Goal: Information Seeking & Learning: Check status

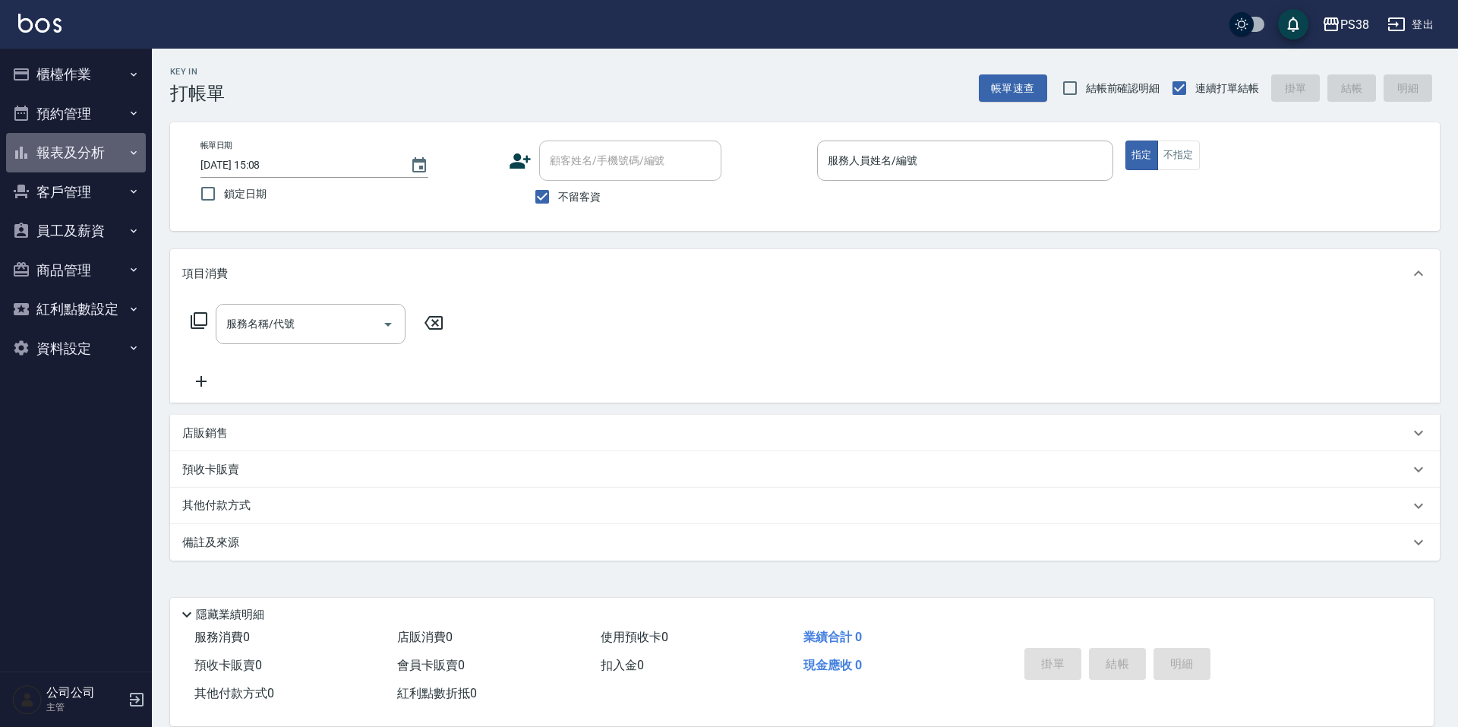
click at [89, 163] on button "報表及分析" at bounding box center [76, 152] width 140 height 39
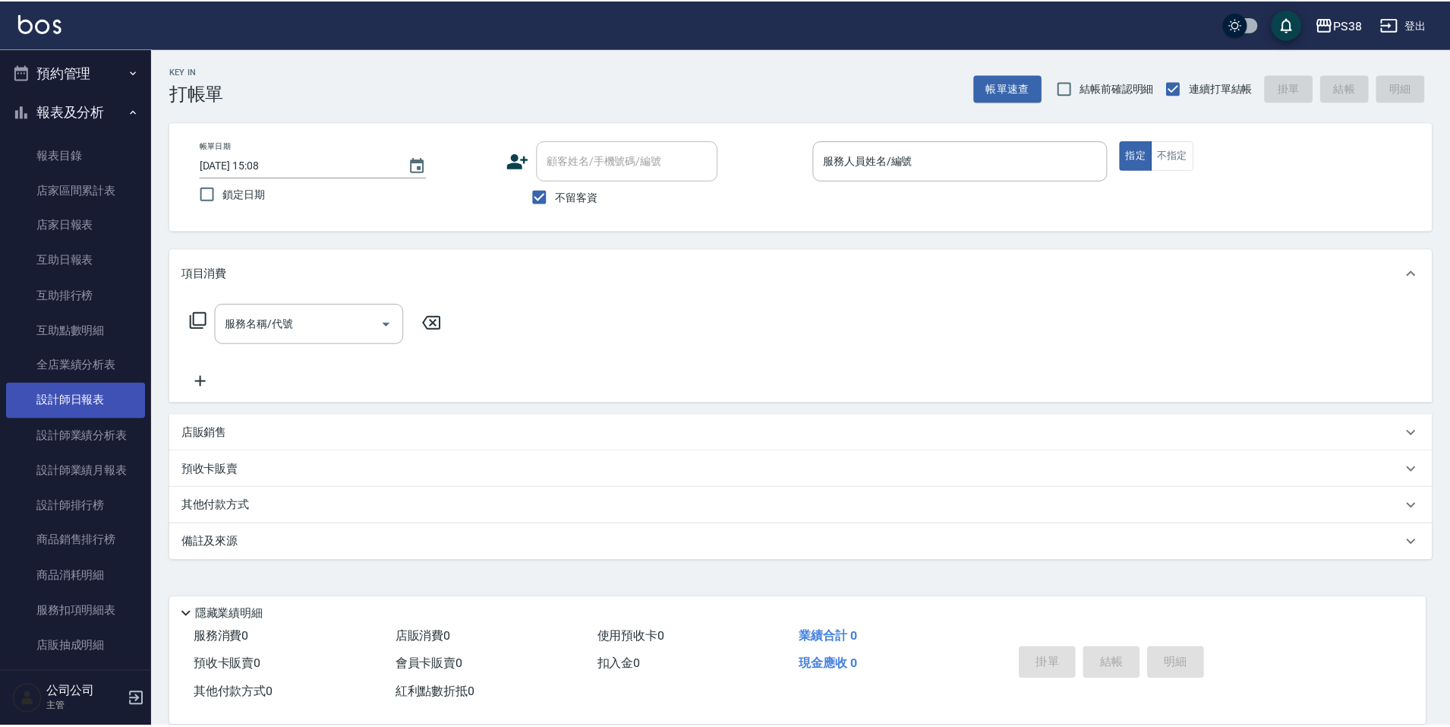
scroll to position [76, 0]
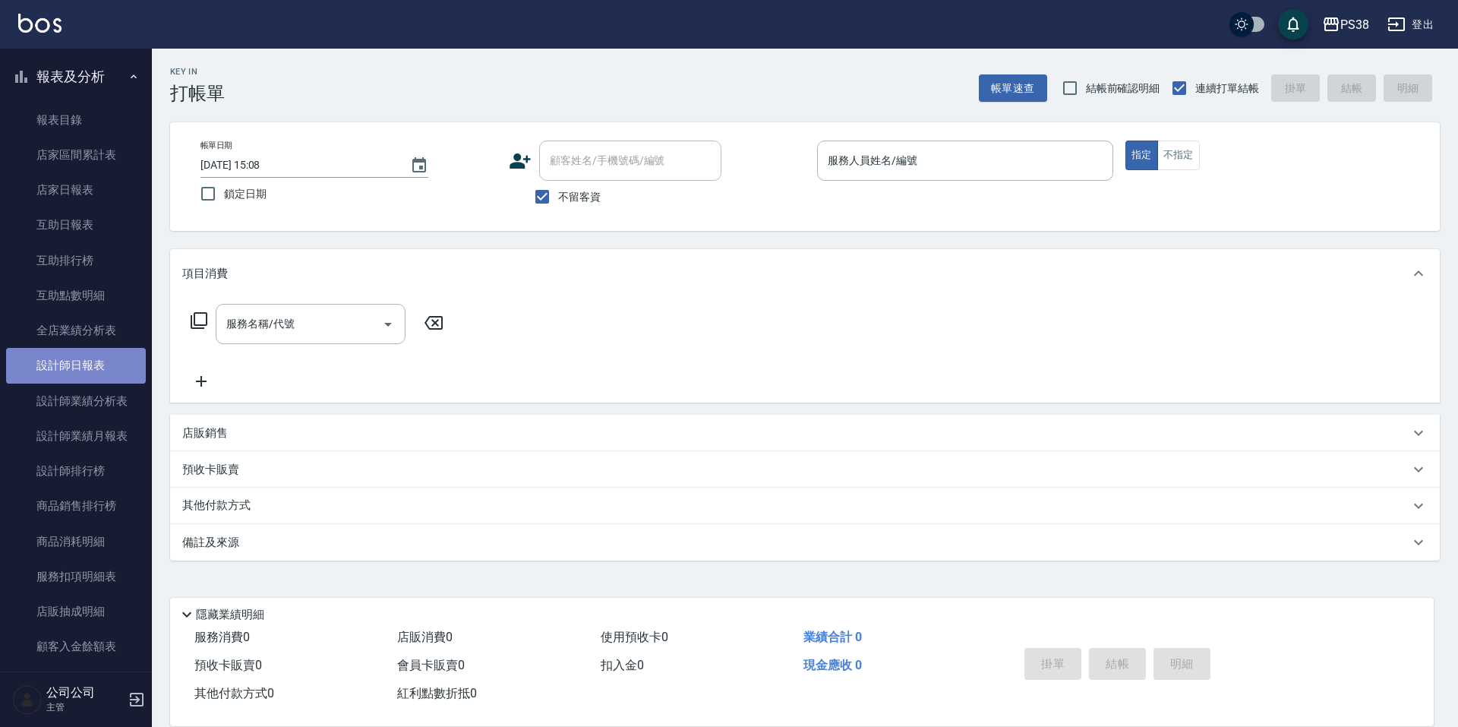
click at [99, 370] on link "設計師日報表" at bounding box center [76, 365] width 140 height 35
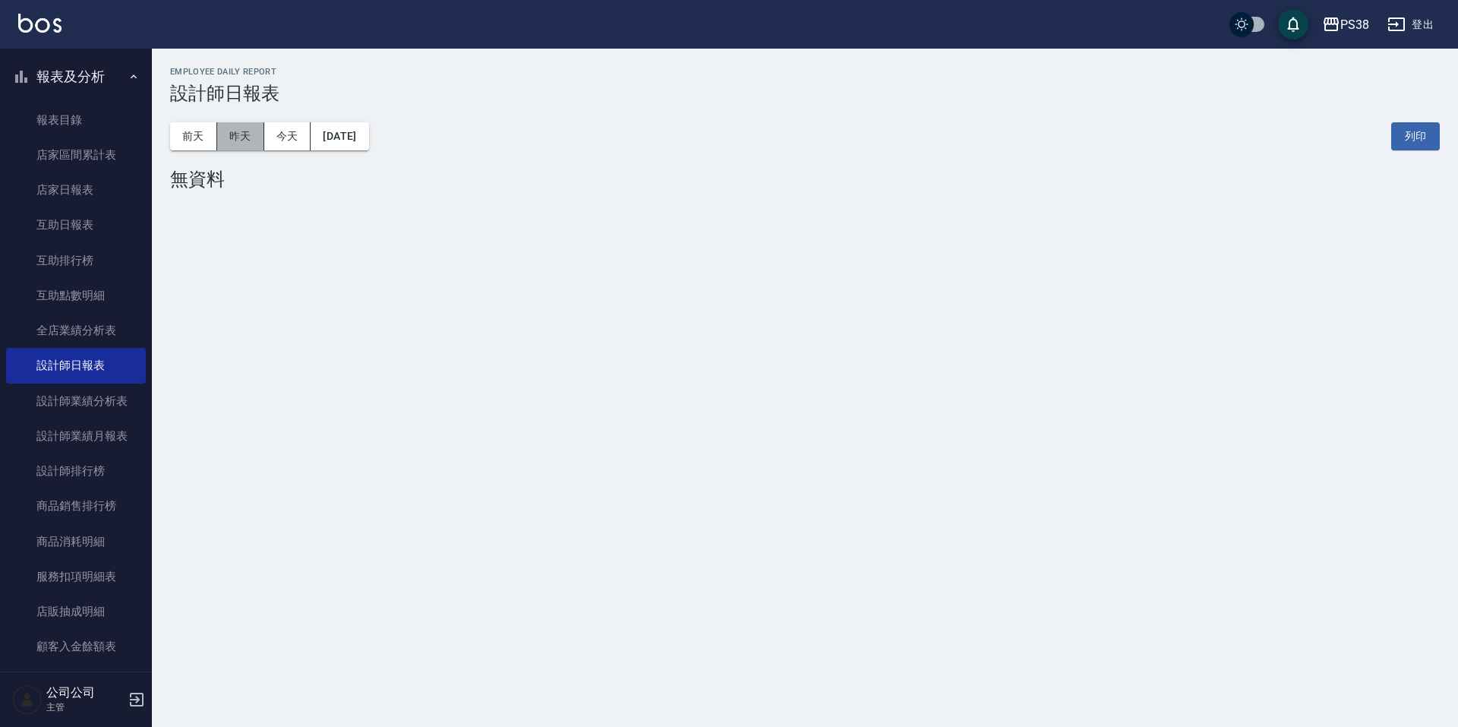
click at [235, 132] on button "昨天" at bounding box center [240, 136] width 47 height 28
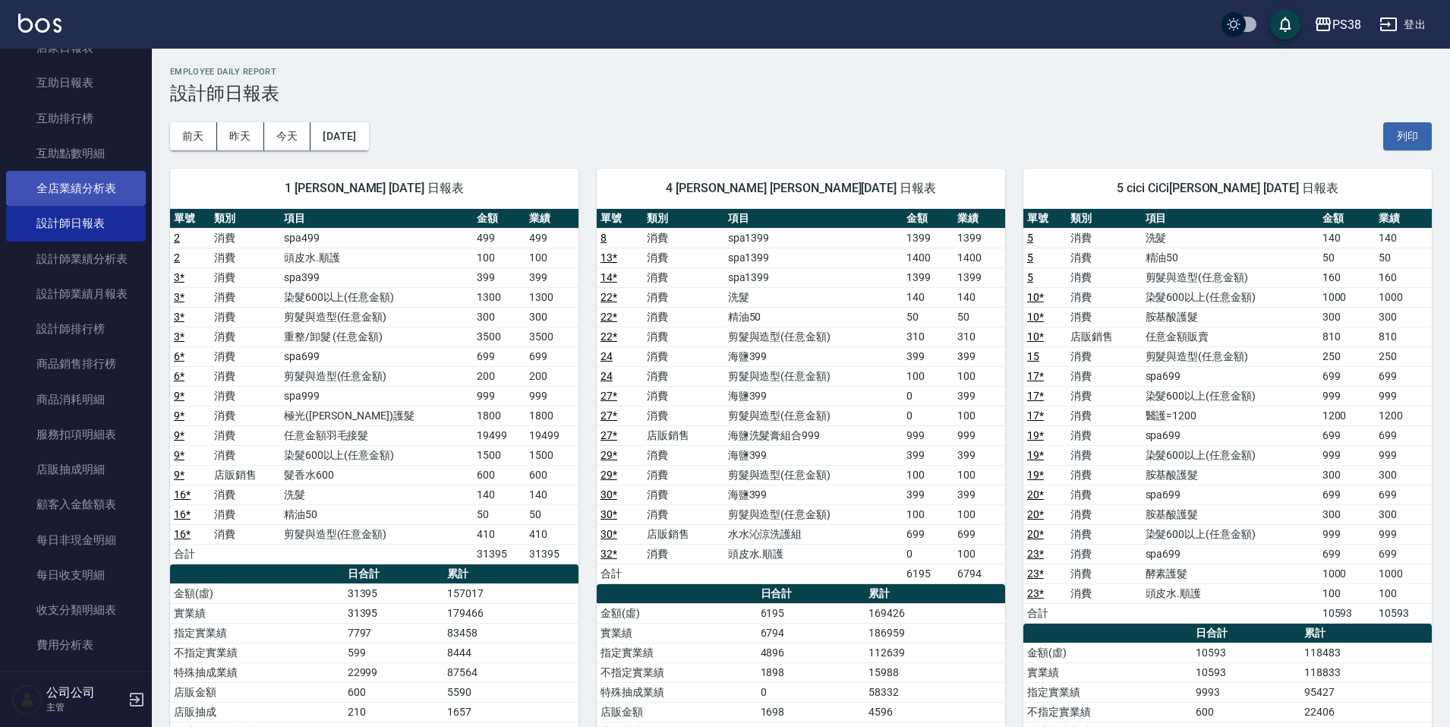
scroll to position [228, 0]
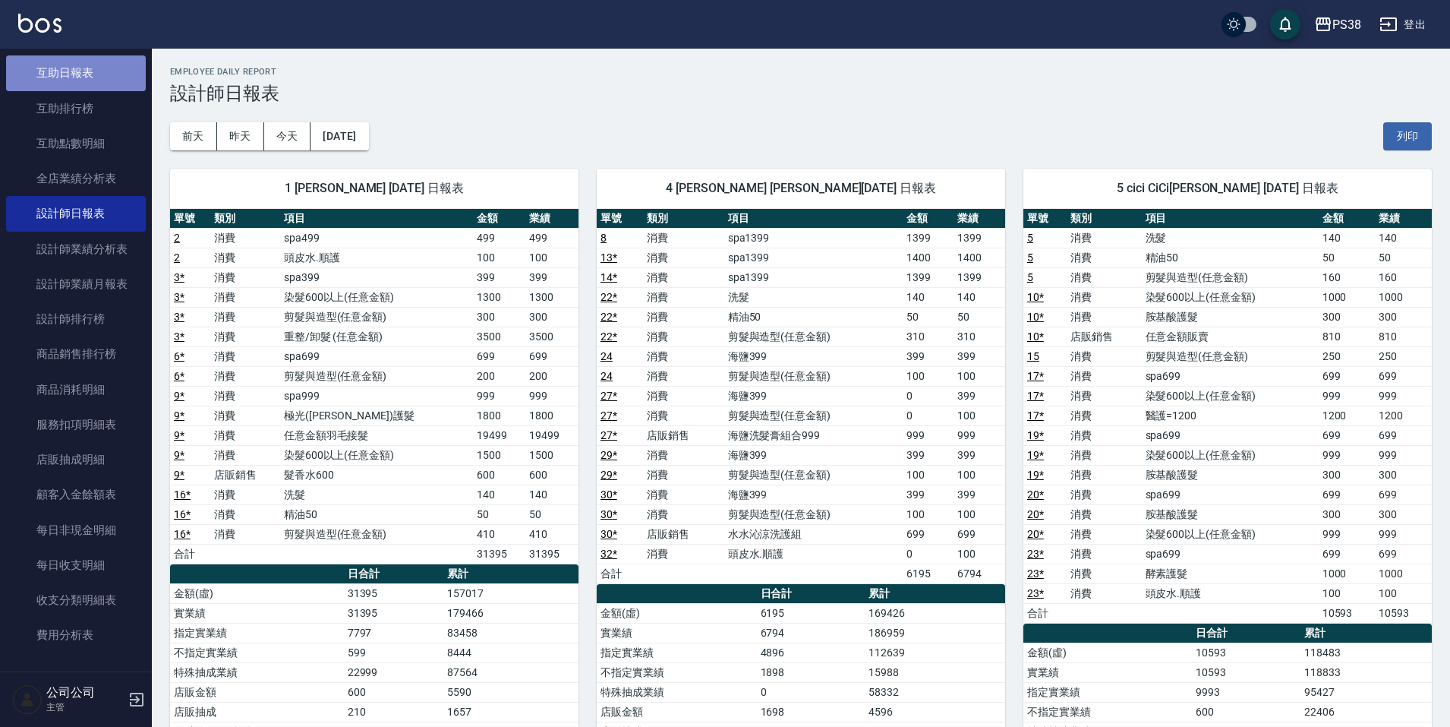
click at [78, 77] on link "互助日報表" at bounding box center [76, 72] width 140 height 35
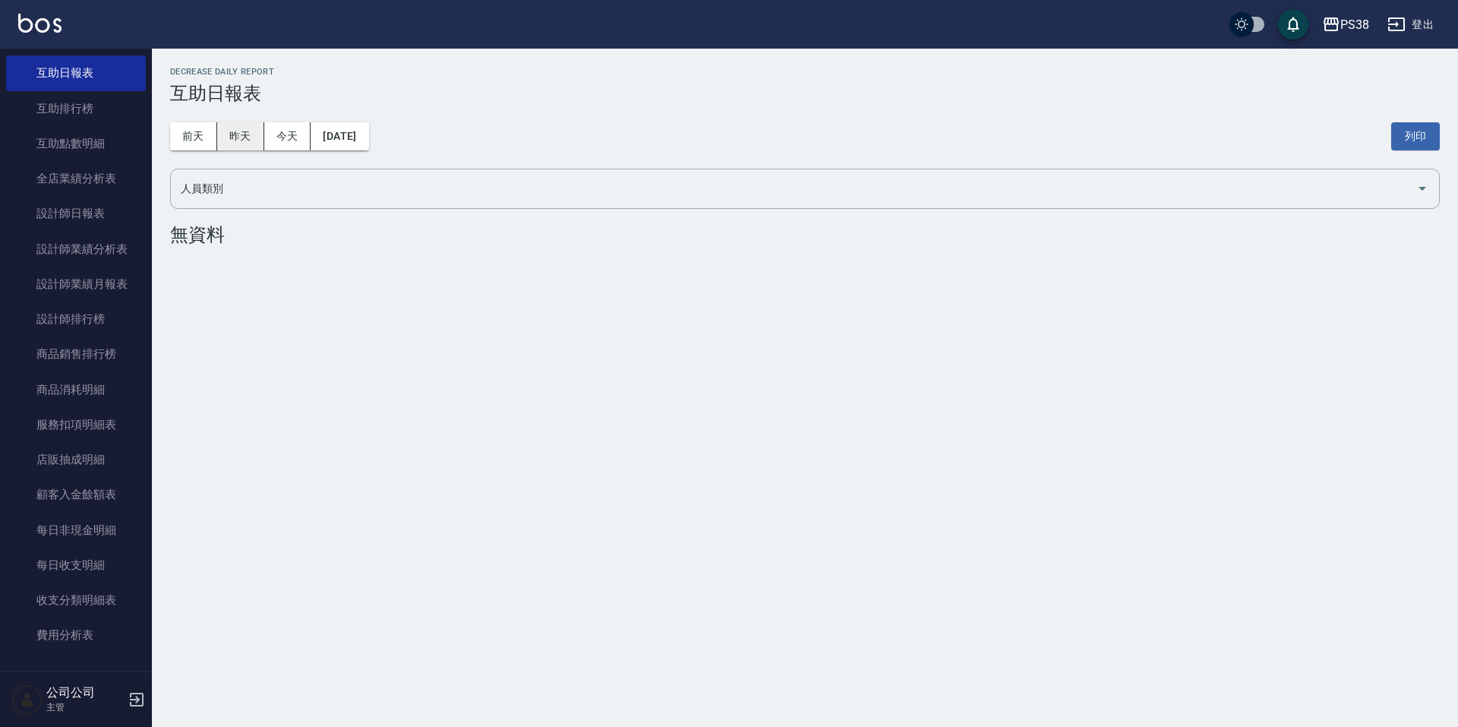
click at [235, 137] on button "昨天" at bounding box center [240, 136] width 47 height 28
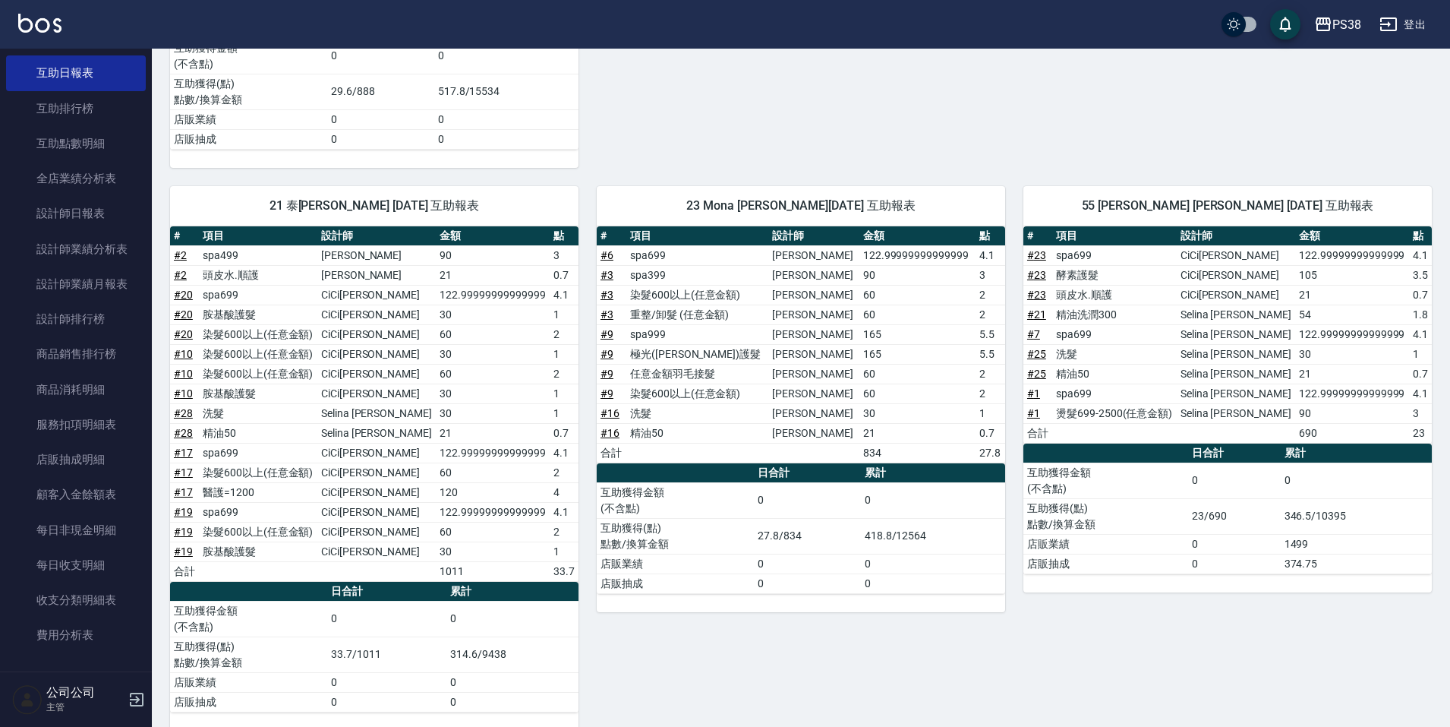
scroll to position [835, 0]
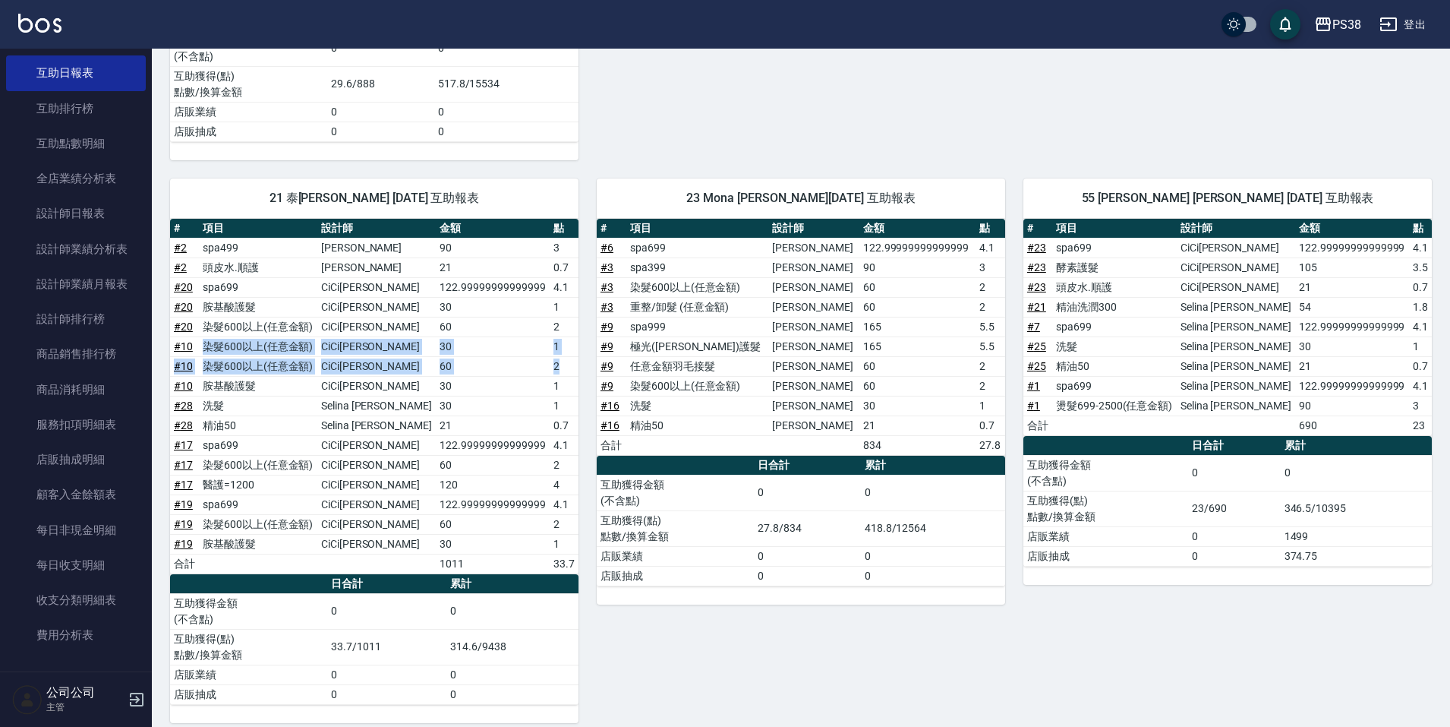
drag, startPoint x: 213, startPoint y: 348, endPoint x: 572, endPoint y: 370, distance: 360.5
click at [572, 370] on tbody "# 2 spa499 [PERSON_NAME] 90 3 # 2 頭皮水.順護 [PERSON_NAME] 21 0.7 # 20 spa699 CiCi[…" at bounding box center [374, 406] width 408 height 336
click at [572, 370] on td "2" at bounding box center [564, 366] width 29 height 20
drag, startPoint x: 569, startPoint y: 387, endPoint x: 550, endPoint y: 344, distance: 47.6
click at [550, 344] on tbody "# 2 spa499 [PERSON_NAME] 90 3 # 2 頭皮水.順護 [PERSON_NAME] 21 0.7 # 20 spa699 CiCi[…" at bounding box center [374, 406] width 408 height 336
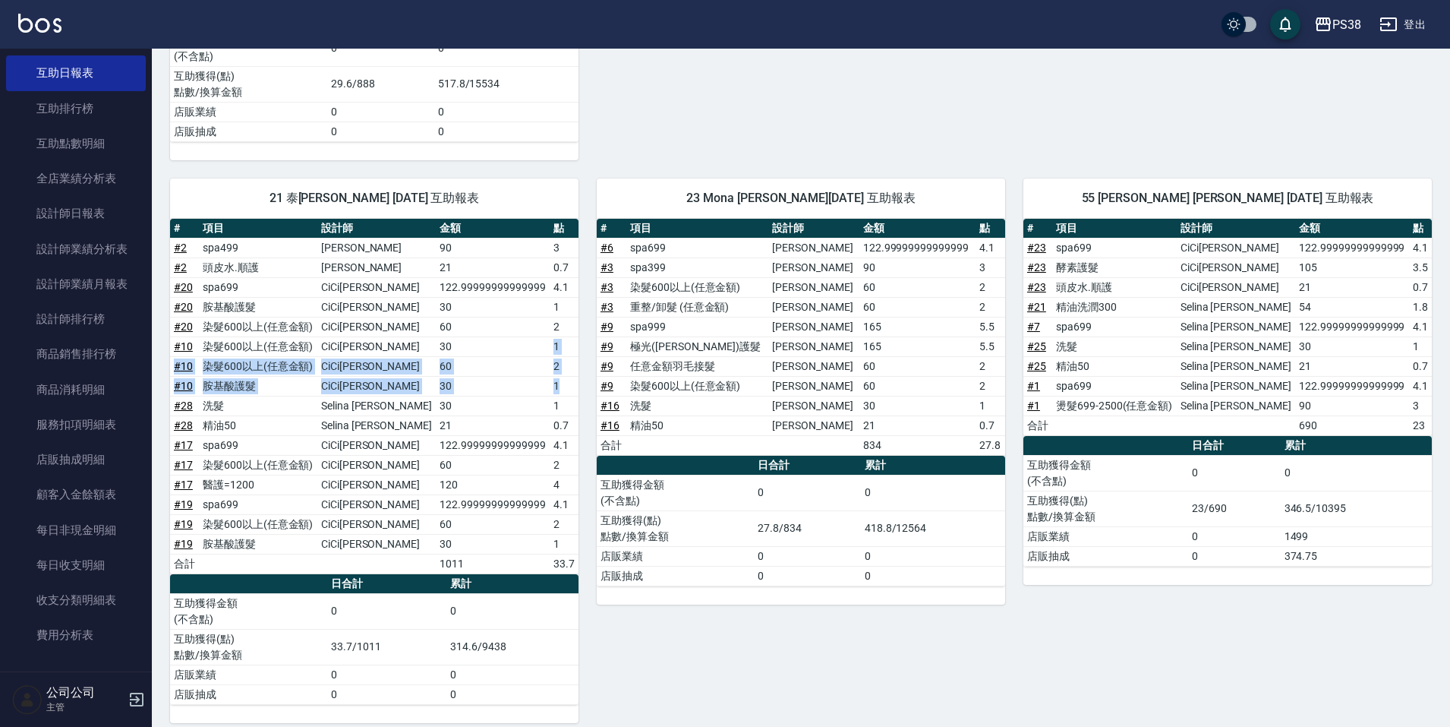
click at [557, 354] on td "1" at bounding box center [564, 346] width 29 height 20
drag, startPoint x: 563, startPoint y: 371, endPoint x: 543, endPoint y: 339, distance: 37.9
click at [543, 339] on tbody "# 2 spa499 [PERSON_NAME] 90 3 # 2 頭皮水.順護 [PERSON_NAME] 21 0.7 # 20 spa699 CiCi[…" at bounding box center [374, 406] width 408 height 336
click at [542, 339] on td "30" at bounding box center [493, 346] width 114 height 20
drag, startPoint x: 550, startPoint y: 343, endPoint x: 569, endPoint y: 377, distance: 39.5
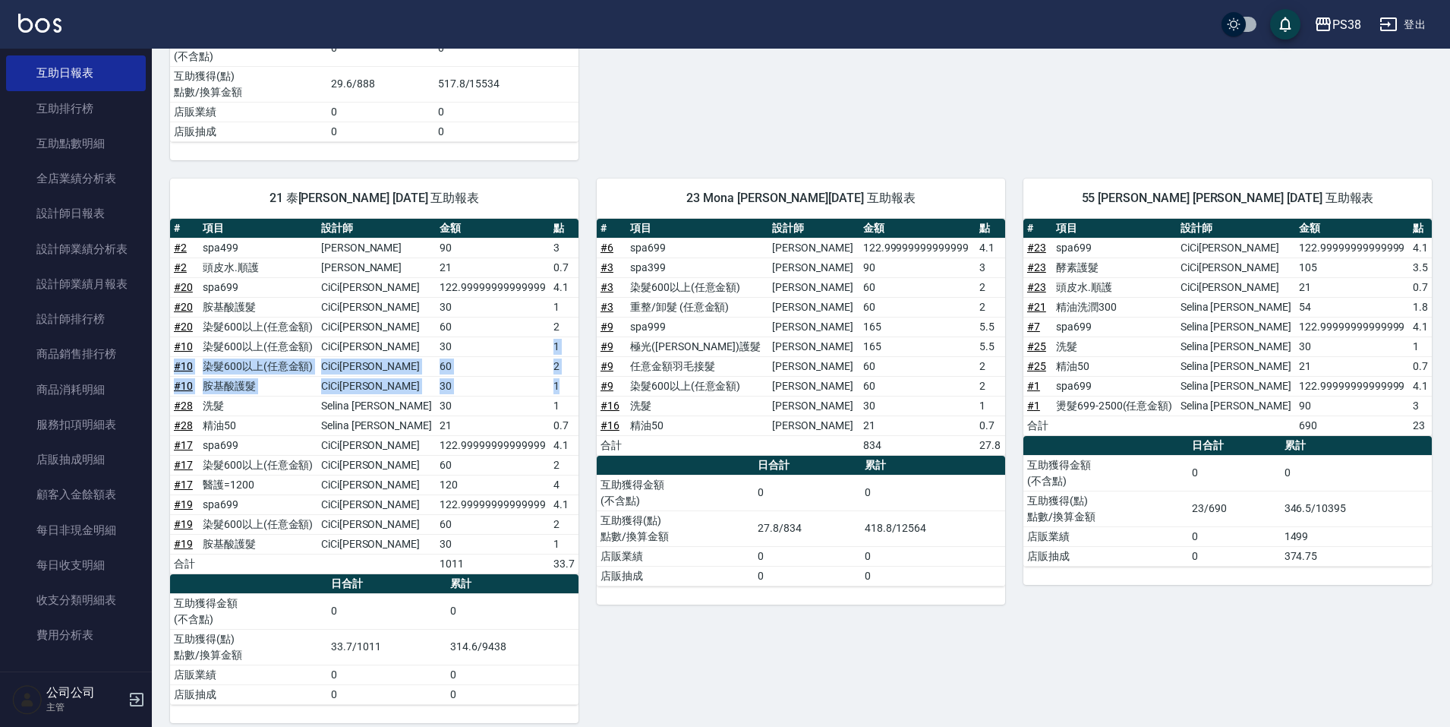
click at [569, 377] on tbody "# 2 spa499 [PERSON_NAME] 90 3 # 2 頭皮水.順護 [PERSON_NAME] 21 0.7 # 20 spa699 CiCi[…" at bounding box center [374, 406] width 408 height 336
click at [569, 377] on td "1" at bounding box center [564, 386] width 29 height 20
drag, startPoint x: 572, startPoint y: 386, endPoint x: 532, endPoint y: 329, distance: 69.9
click at [532, 329] on tbody "# 2 spa499 [PERSON_NAME] 90 3 # 2 頭皮水.順護 [PERSON_NAME] 21 0.7 # 20 spa699 CiCi[…" at bounding box center [374, 406] width 408 height 336
